Goal: Information Seeking & Learning: Learn about a topic

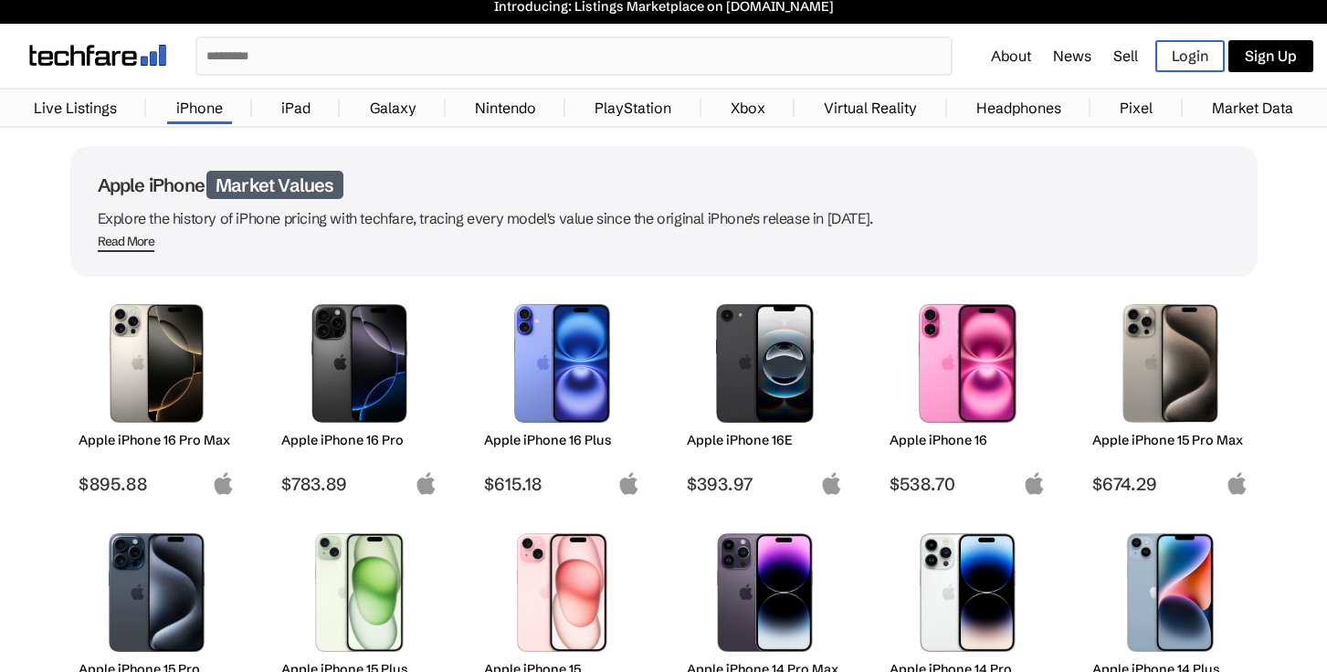
scroll to position [32, 0]
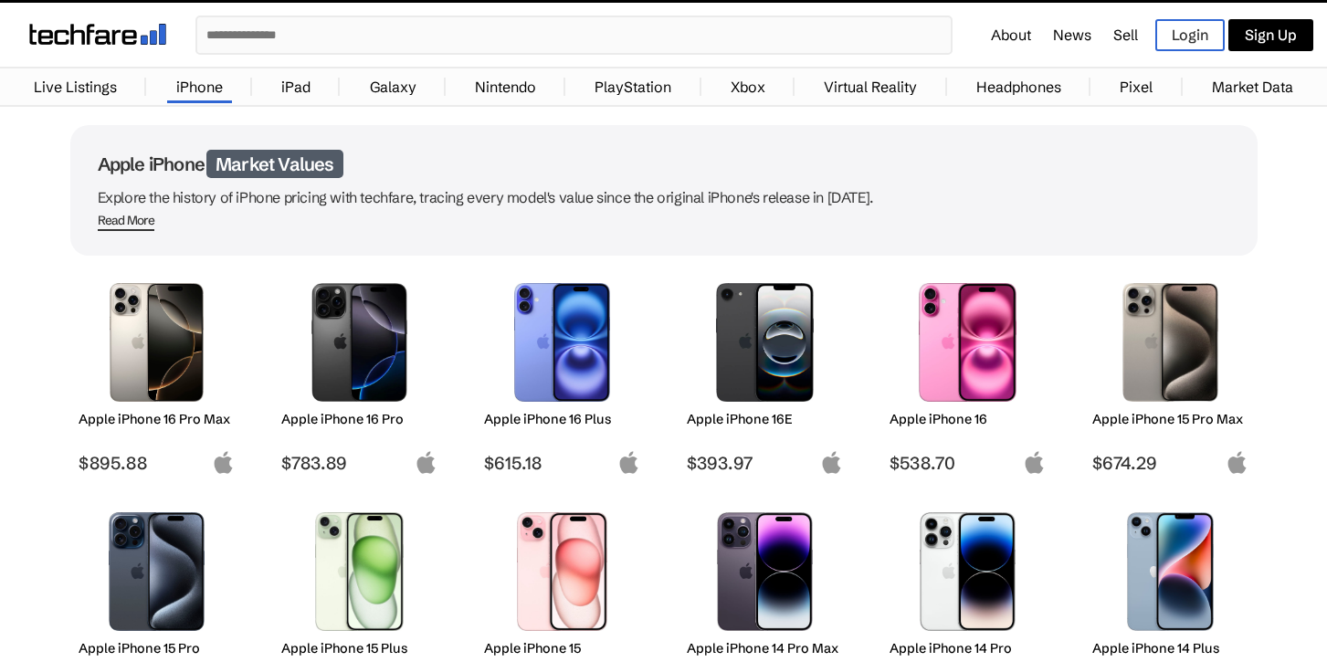
click at [406, 356] on img at bounding box center [359, 342] width 129 height 119
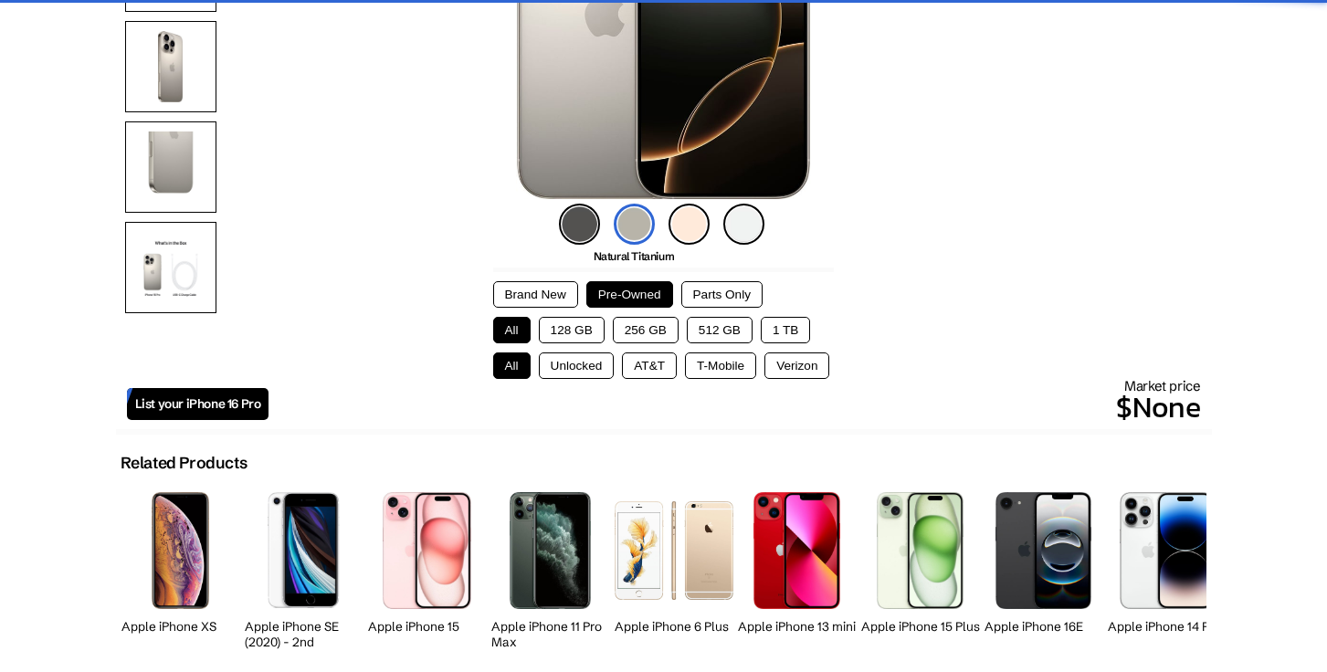
click at [717, 330] on button "512 GB" at bounding box center [720, 330] width 66 height 26
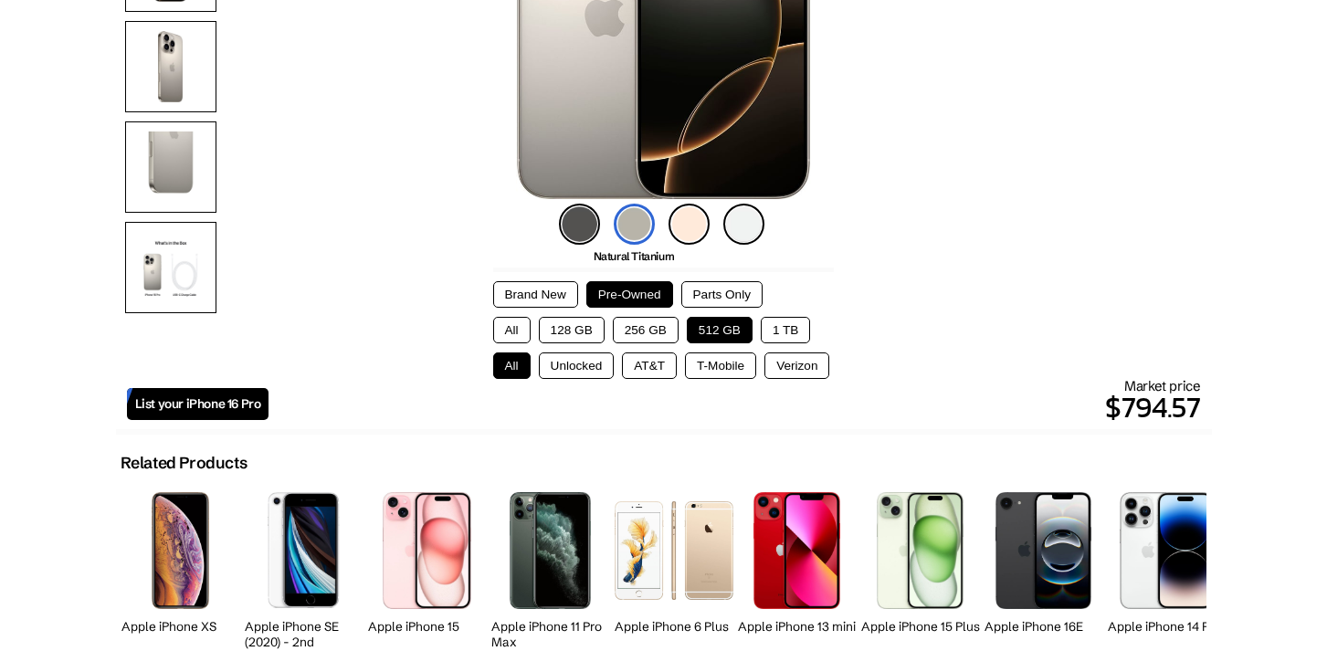
click at [591, 362] on button "Unlocked" at bounding box center [577, 365] width 76 height 26
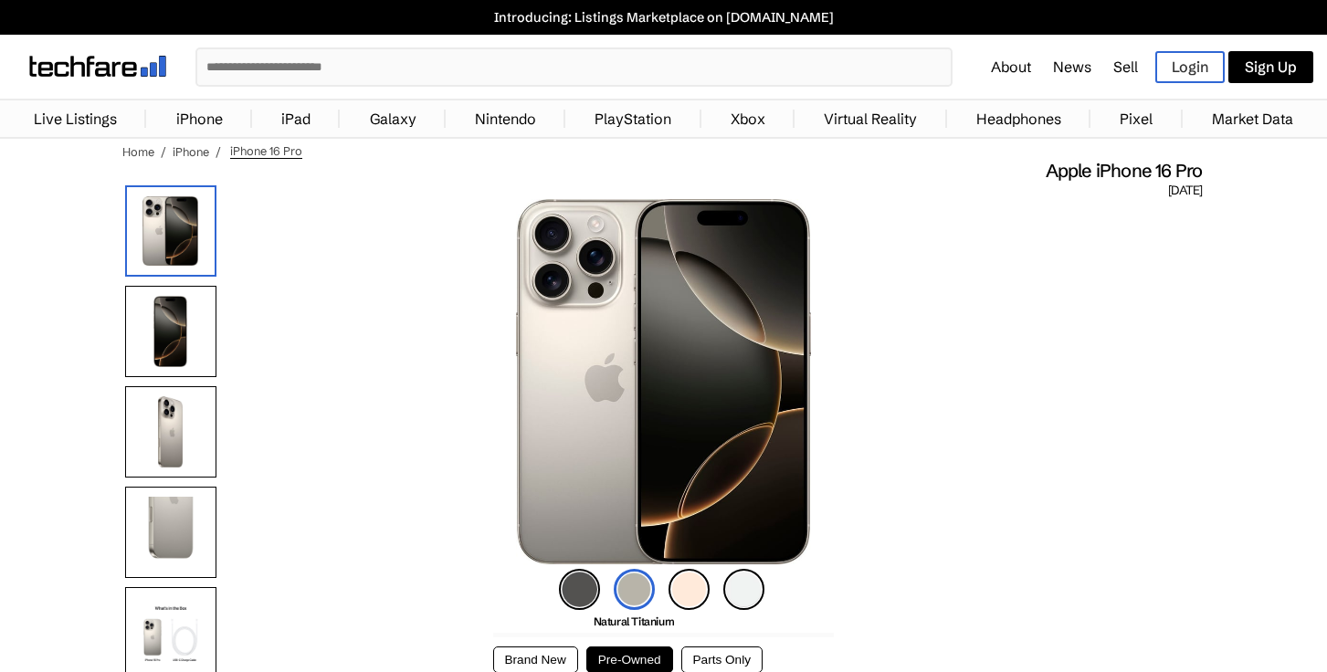
click at [1002, 113] on link "Headphones" at bounding box center [1018, 118] width 103 height 37
